Goal: Information Seeking & Learning: Learn about a topic

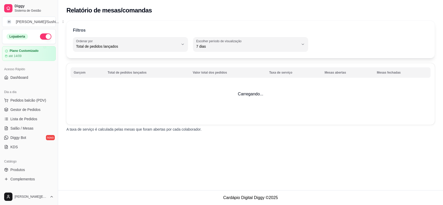
select select "TOTAL_OF_ORDERS"
select select "7"
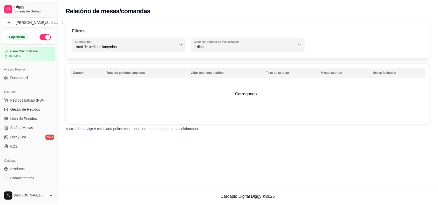
scroll to position [97, 0]
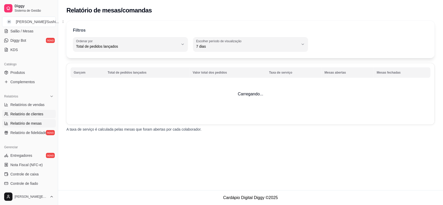
click at [38, 110] on link "Relatório de clientes" at bounding box center [29, 114] width 54 height 8
select select "30"
select select "HIGHEST_TOTAL_SPENT_WITH_ORDERS"
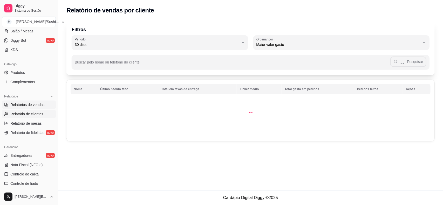
click at [39, 106] on span "Relatórios de vendas" at bounding box center [27, 104] width 34 height 5
select select "ALL"
select select "0"
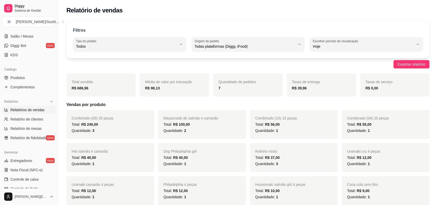
scroll to position [71, 0]
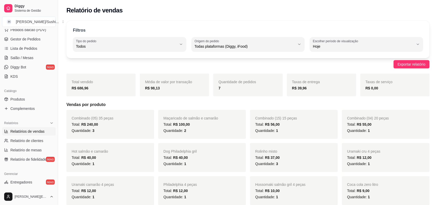
click at [46, 131] on link "Relatórios de vendas" at bounding box center [29, 131] width 54 height 8
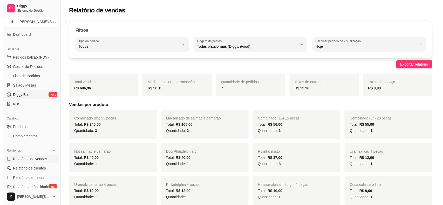
scroll to position [0, 0]
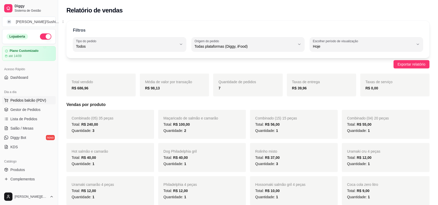
click at [25, 98] on button "Pedidos balcão (PDV)" at bounding box center [29, 100] width 54 height 8
